Goal: Communication & Community: Answer question/provide support

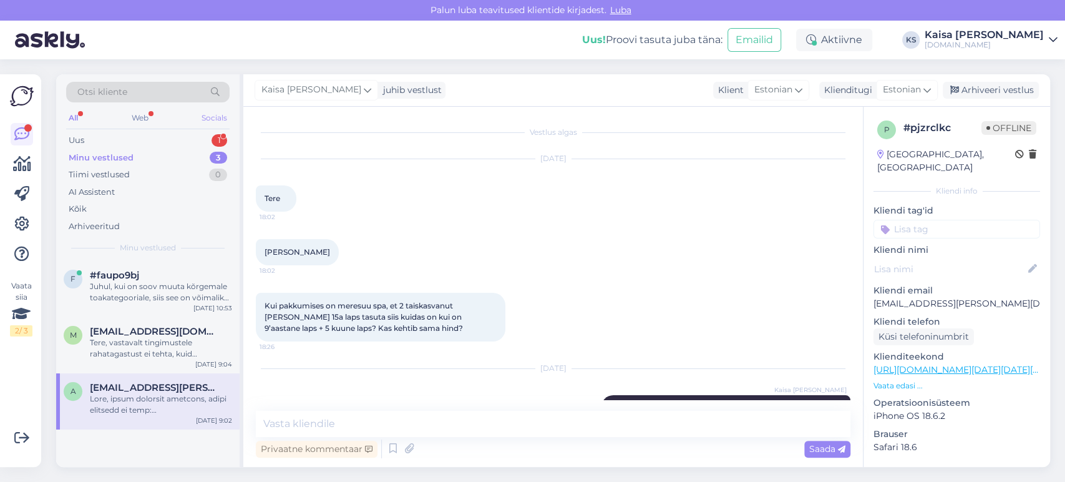
scroll to position [327, 0]
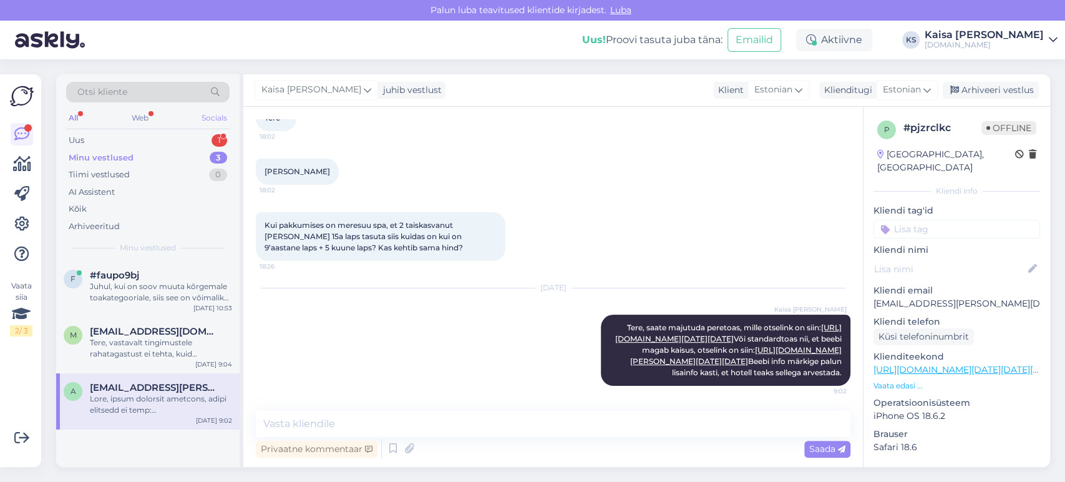
click at [200, 120] on div "Socials" at bounding box center [214, 118] width 31 height 16
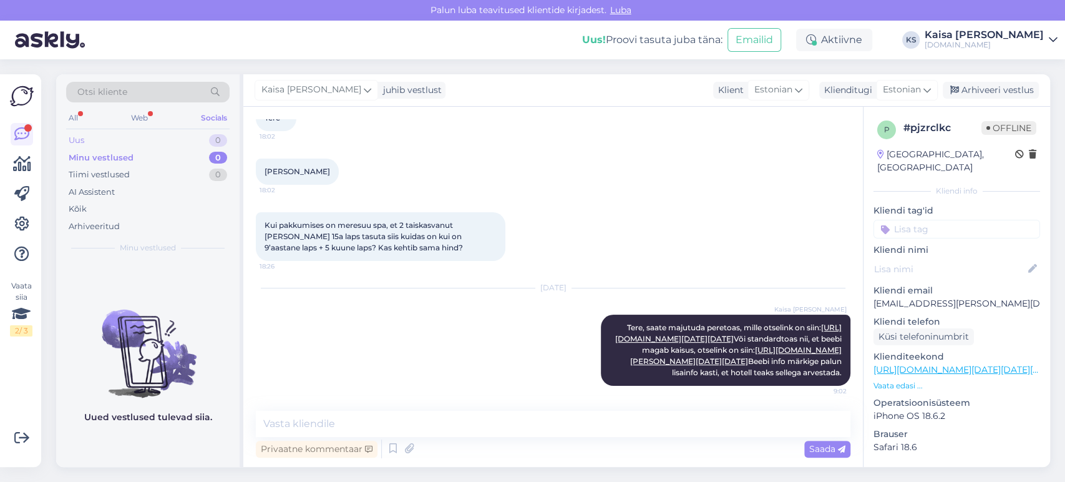
click at [198, 134] on div "Uus 0" at bounding box center [147, 140] width 163 height 17
click at [137, 117] on div "Web" at bounding box center [140, 118] width 22 height 16
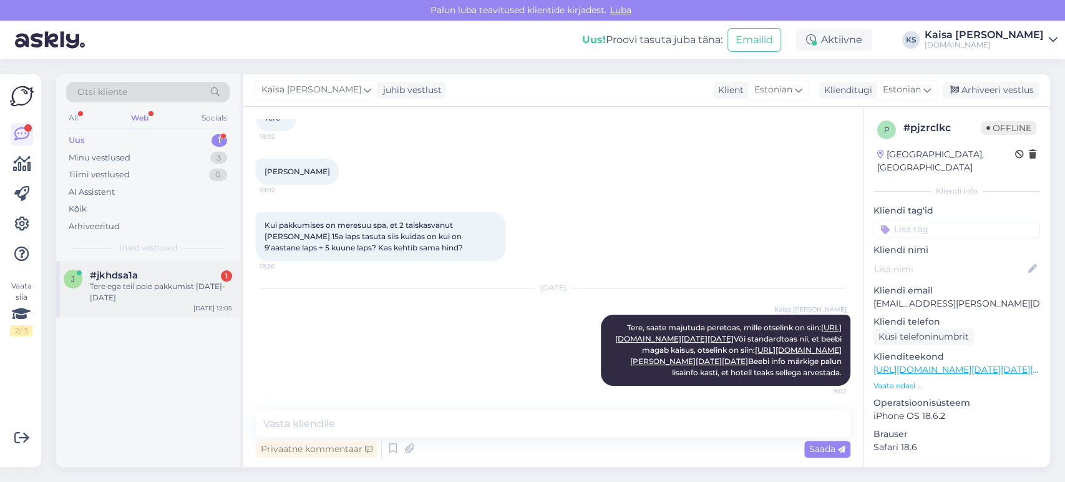
click at [153, 269] on div "#jkhdsa1a 1" at bounding box center [161, 274] width 142 height 11
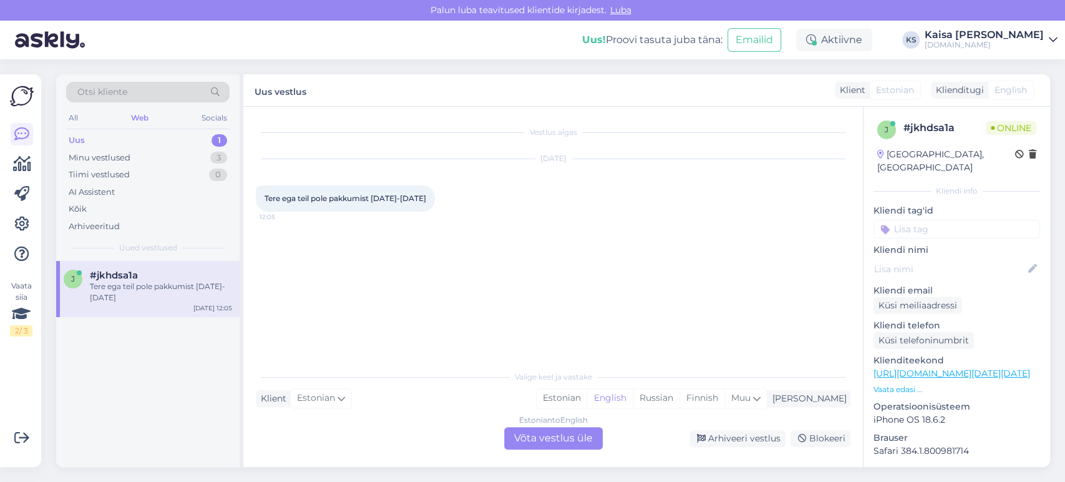
click at [908, 369] on div "Klienditeekond [URL][DOMAIN_NAME][DATE][DATE] Vaata edasi ..." at bounding box center [956, 374] width 167 height 41
click at [905, 384] on p "Vaata edasi ..." at bounding box center [956, 389] width 167 height 11
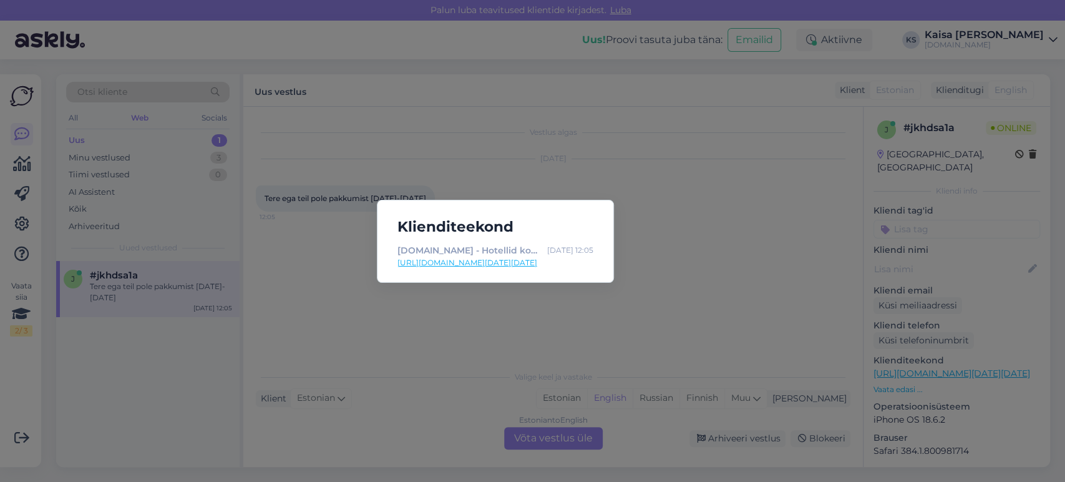
click at [599, 326] on div "Klienditeekond [DOMAIN_NAME] - Hotellid koos võluvate lisavõimalustega [DATE] 1…" at bounding box center [532, 241] width 1065 height 482
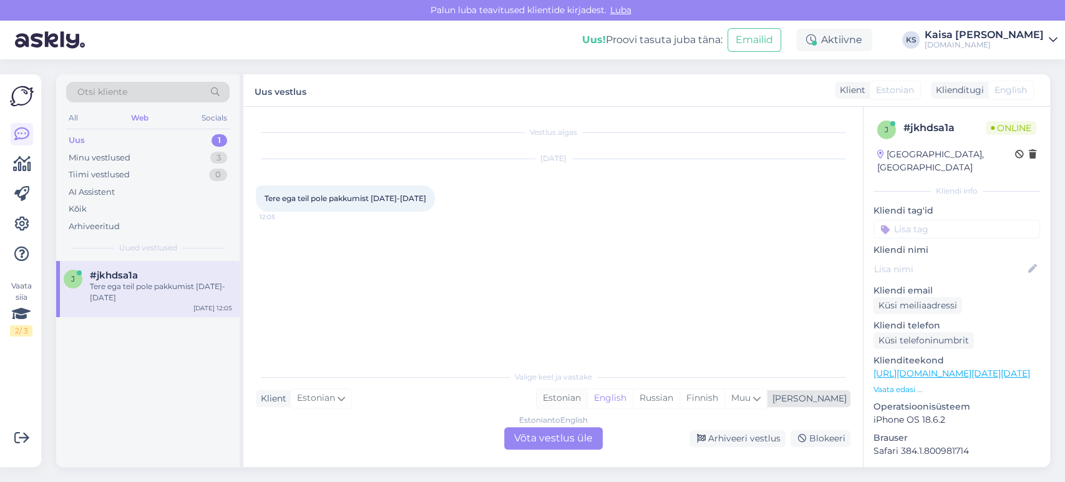
click at [587, 399] on div "Estonian" at bounding box center [561, 398] width 51 height 19
click at [576, 441] on div "Estonian to Estonian Võta vestlus üle" at bounding box center [553, 438] width 99 height 22
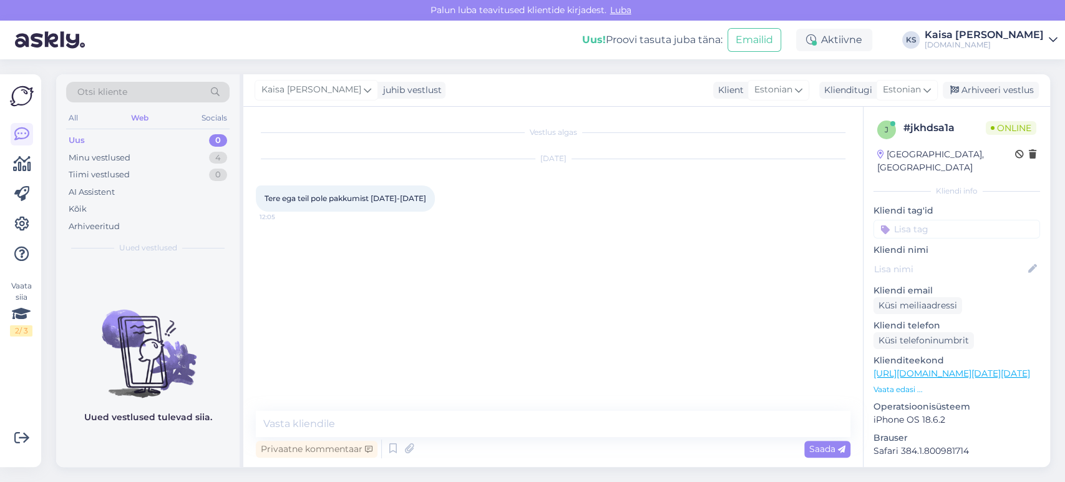
click at [932, 367] on link "[URL][DOMAIN_NAME][DATE][DATE]" at bounding box center [951, 372] width 157 height 11
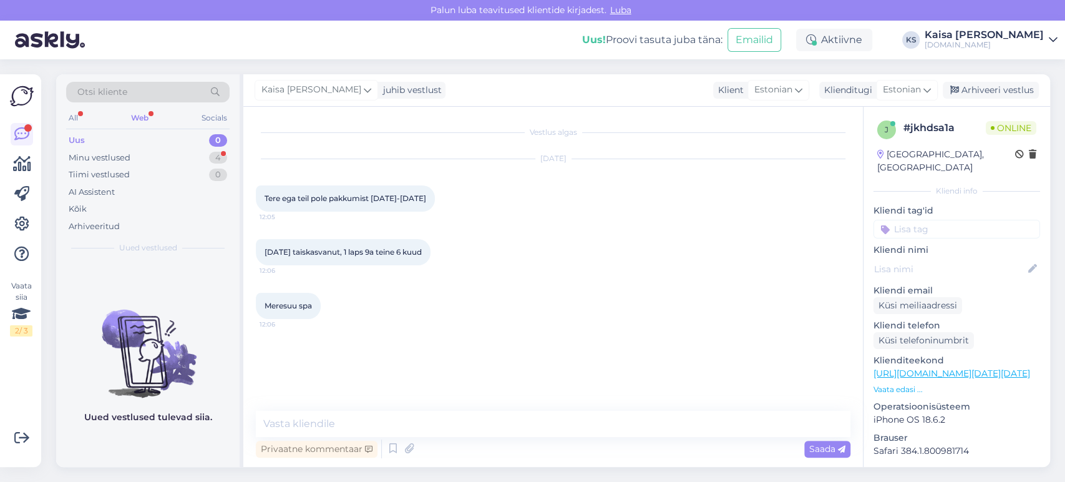
click at [457, 437] on div "Privaatne kommentaar Saada" at bounding box center [553, 449] width 594 height 24
click at [455, 430] on textarea at bounding box center [553, 423] width 594 height 26
paste textarea "[URL][DOMAIN_NAME][DATE][DATE]"
type textarea "Tere, otselink peretoa juurde on siin: [URL][DOMAIN_NAME][DATE][DATE]"
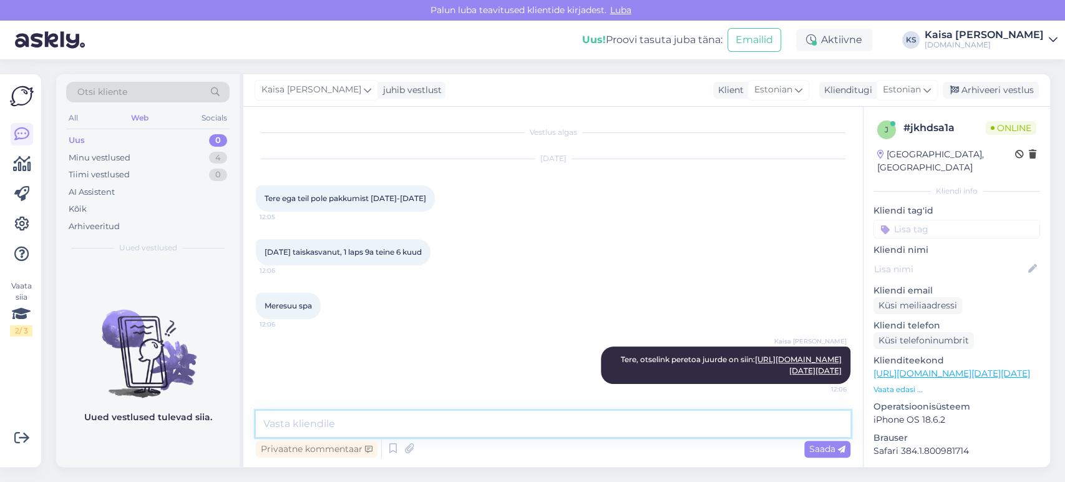
scroll to position [110, 0]
paste textarea "[URL][DOMAIN_NAME][PERSON_NAME][DATE][DATE]"
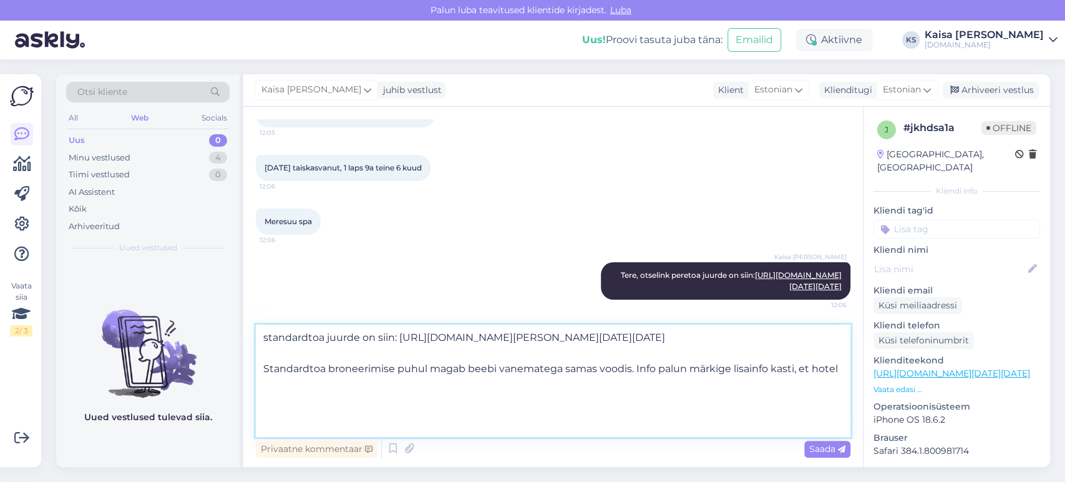
scroll to position [31, 0]
type textarea "standardtoa juurde on siin: [URL][DOMAIN_NAME][PERSON_NAME][DATE][DATE] Standar…"
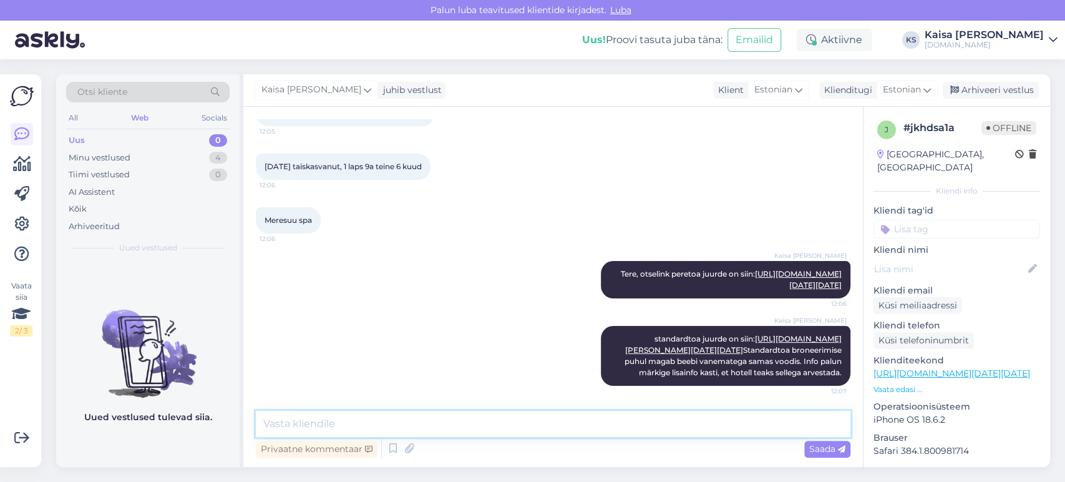
scroll to position [0, 0]
